Goal: Browse casually: Explore the website without a specific task or goal

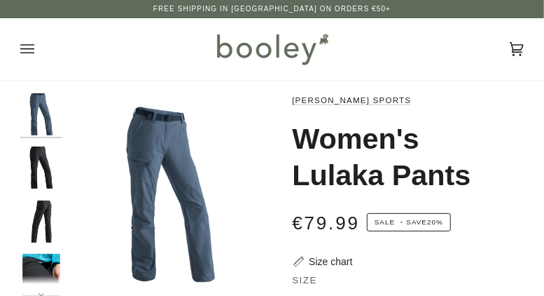
click at [29, 46] on icon "Open menu" at bounding box center [27, 49] width 14 height 21
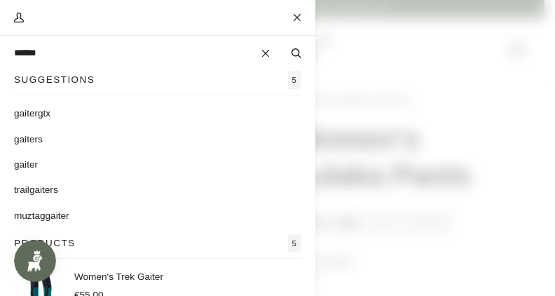
type input "******"
click at [277, 46] on button "Search" at bounding box center [296, 53] width 38 height 14
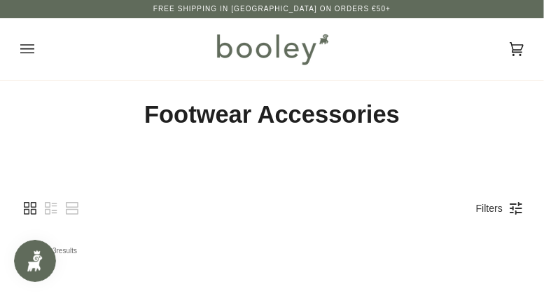
click at [30, 43] on icon "Open menu" at bounding box center [27, 49] width 14 height 21
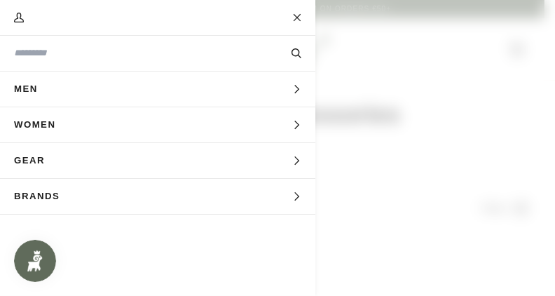
click at [296, 160] on icon "Main menu" at bounding box center [296, 160] width 9 height 9
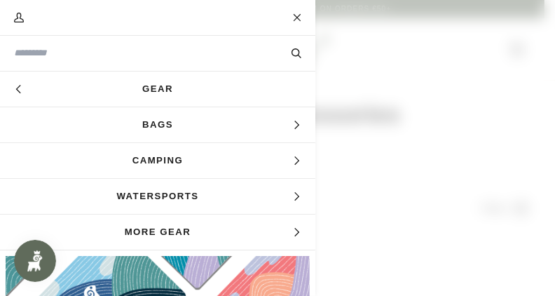
click at [294, 122] on icon "Main menu" at bounding box center [296, 125] width 5 height 8
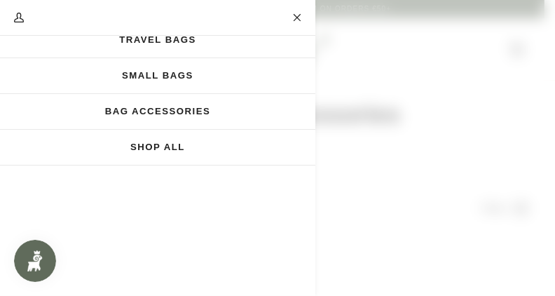
scroll to position [210, 0]
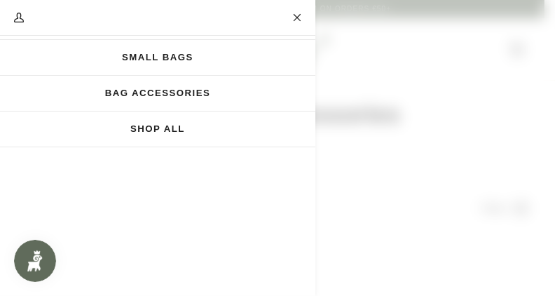
click at [146, 132] on link "Shop All" at bounding box center [157, 128] width 315 height 35
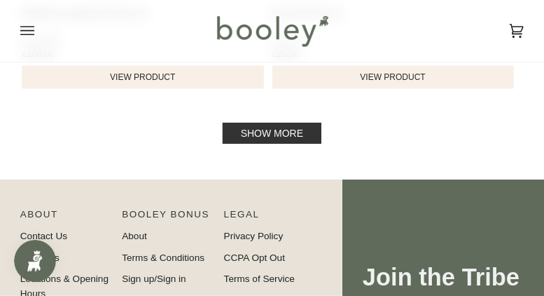
scroll to position [2452, 0]
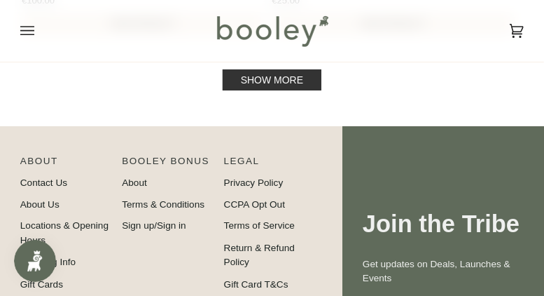
click at [259, 81] on link "Show more" at bounding box center [272, 79] width 99 height 21
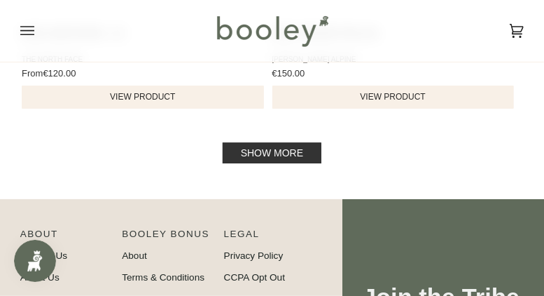
scroll to position [4624, 0]
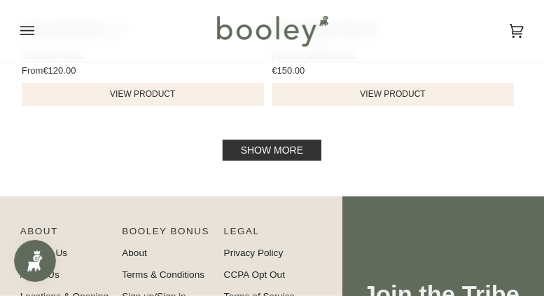
click at [261, 141] on link "Show more" at bounding box center [272, 149] width 99 height 21
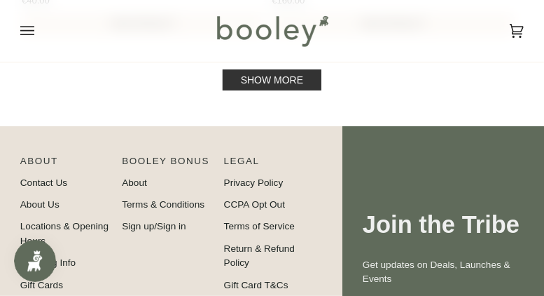
click at [272, 84] on link "Show more" at bounding box center [272, 79] width 99 height 21
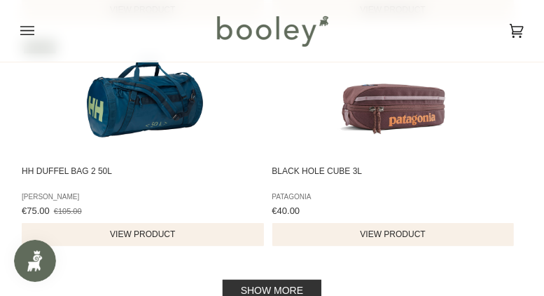
scroll to position [9108, 0]
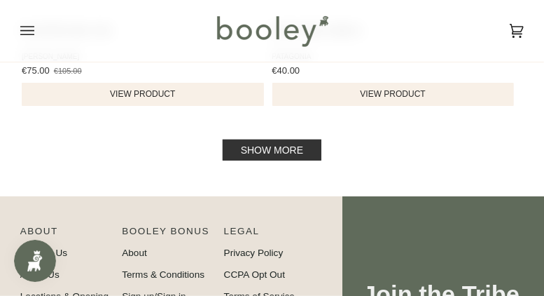
click at [273, 146] on link "Show more" at bounding box center [272, 149] width 99 height 21
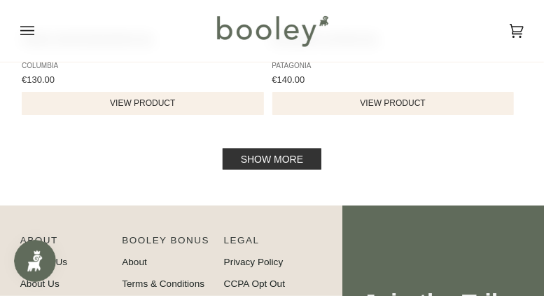
scroll to position [11350, 0]
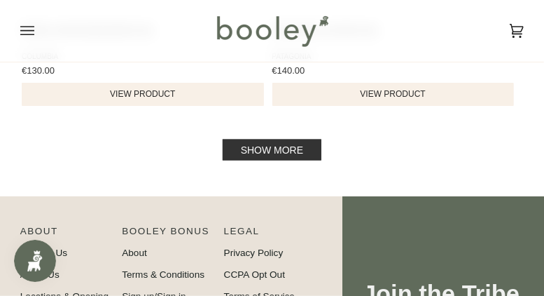
click at [270, 154] on link "Show more" at bounding box center [272, 149] width 99 height 21
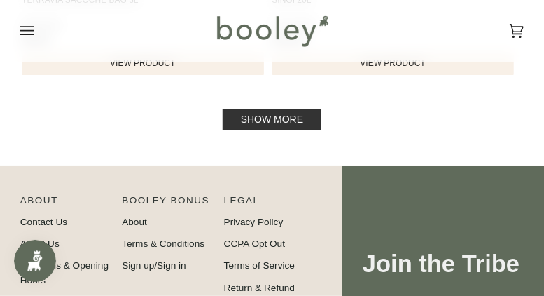
scroll to position [13662, 0]
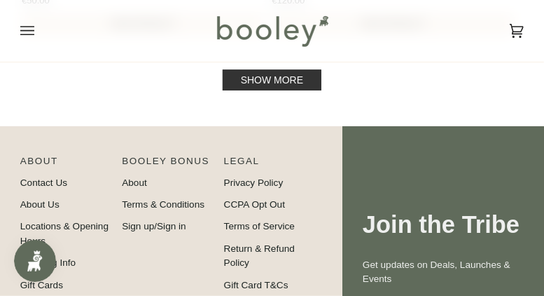
click at [268, 88] on link "Show more" at bounding box center [272, 79] width 99 height 21
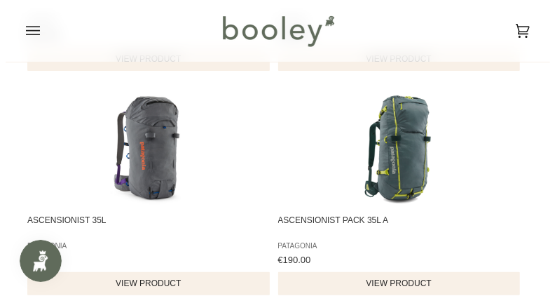
scroll to position [14293, 0]
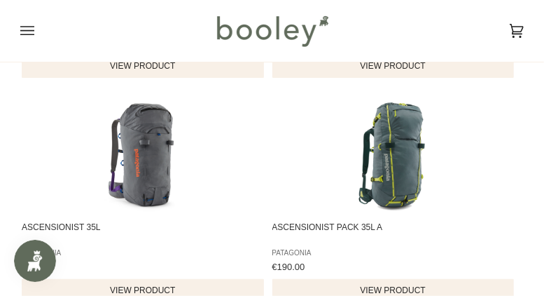
click at [34, 27] on icon "Open menu" at bounding box center [27, 30] width 14 height 21
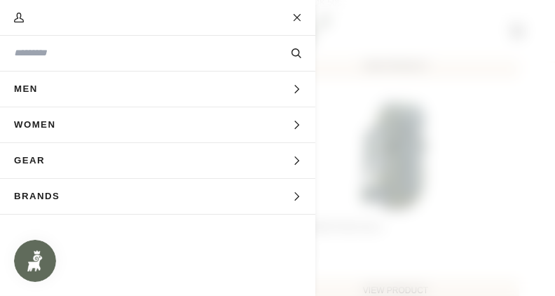
click at [292, 120] on span "Expand menu" at bounding box center [296, 125] width 9 height 14
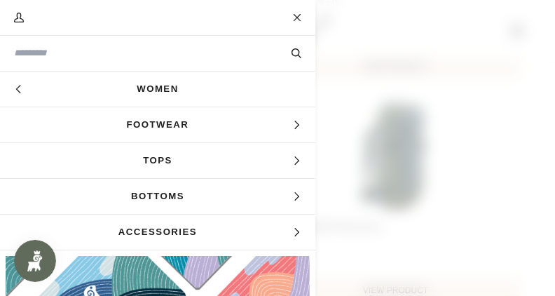
click at [292, 123] on icon "Main menu" at bounding box center [296, 125] width 9 height 9
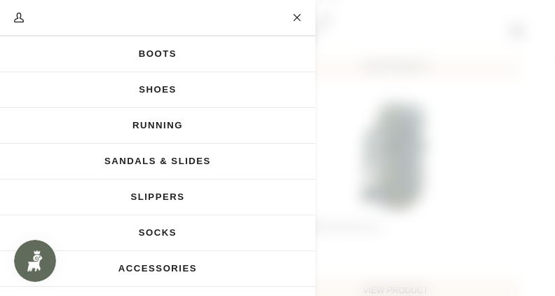
scroll to position [70, 0]
click at [185, 158] on link "Sandals & Slides" at bounding box center [157, 161] width 315 height 35
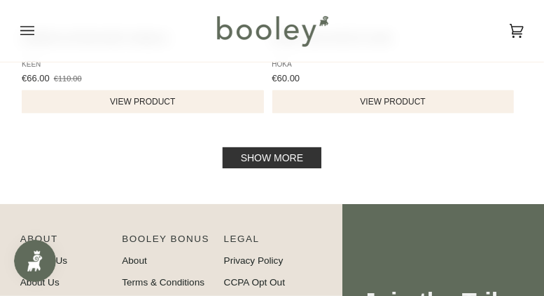
scroll to position [2382, 0]
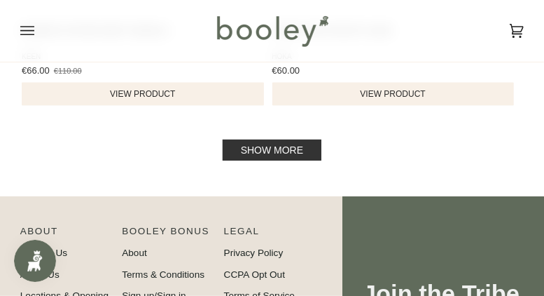
click at [238, 148] on link "Show more" at bounding box center [272, 149] width 99 height 21
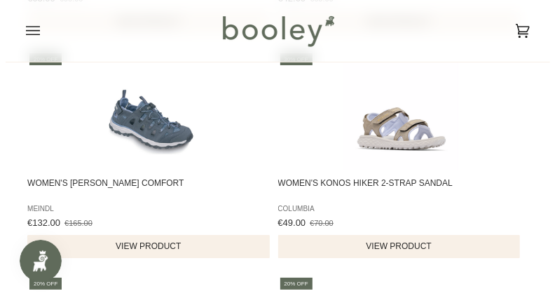
scroll to position [911, 0]
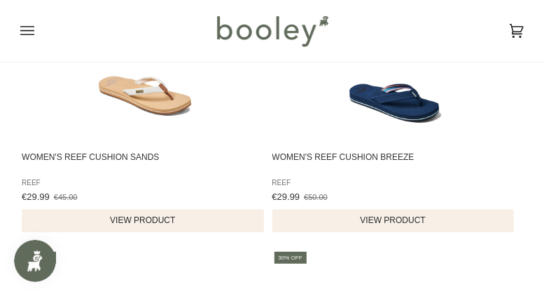
click at [31, 29] on icon "Open menu" at bounding box center [27, 30] width 14 height 21
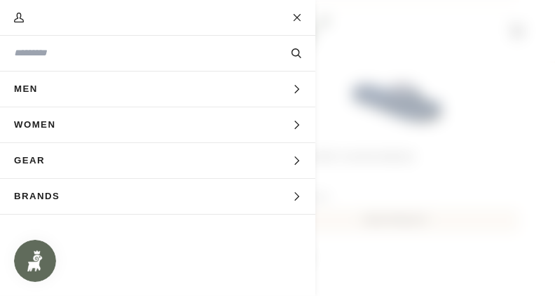
click at [292, 128] on icon "Main menu" at bounding box center [296, 125] width 9 height 9
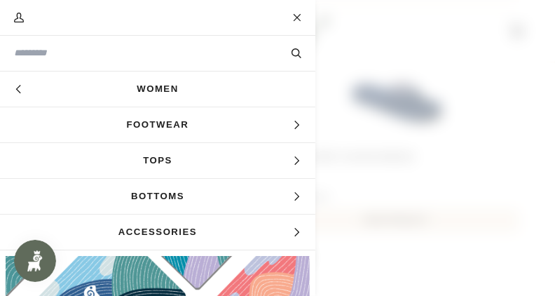
click at [294, 231] on icon "Main menu" at bounding box center [296, 232] width 5 height 8
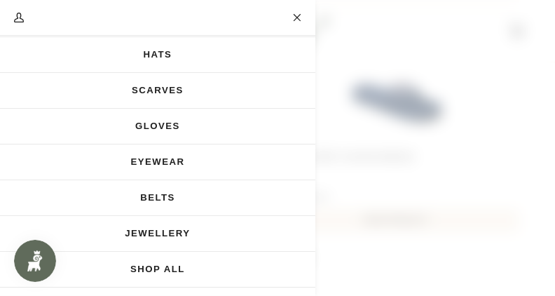
scroll to position [140, 0]
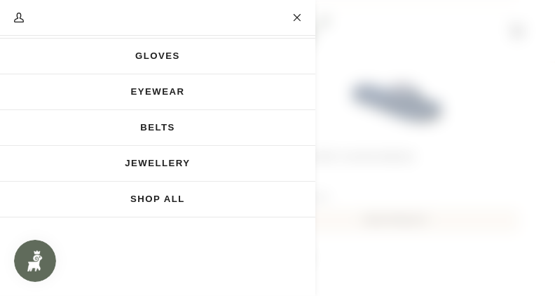
click at [159, 90] on link "Eyewear" at bounding box center [157, 91] width 315 height 35
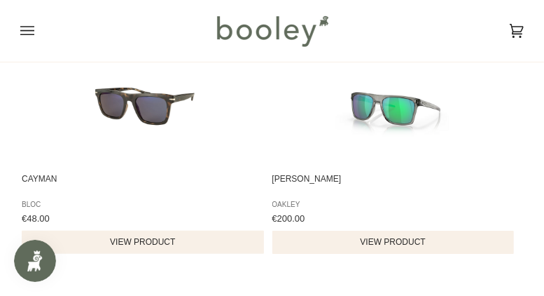
scroll to position [1331, 0]
